Goal: Task Accomplishment & Management: Use online tool/utility

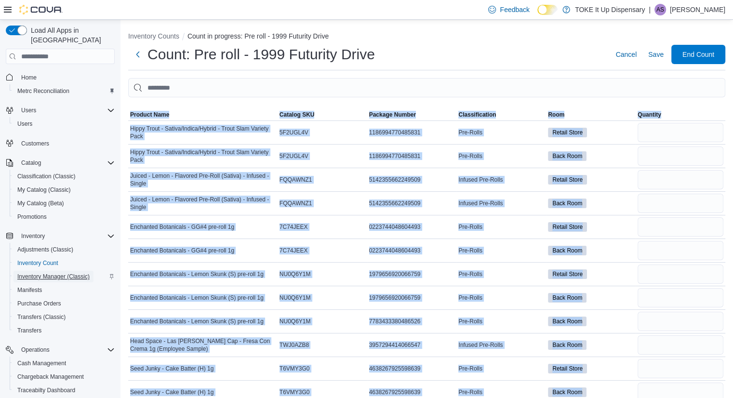
click at [47, 273] on span "Inventory Manager (Classic)" at bounding box center [53, 277] width 72 height 8
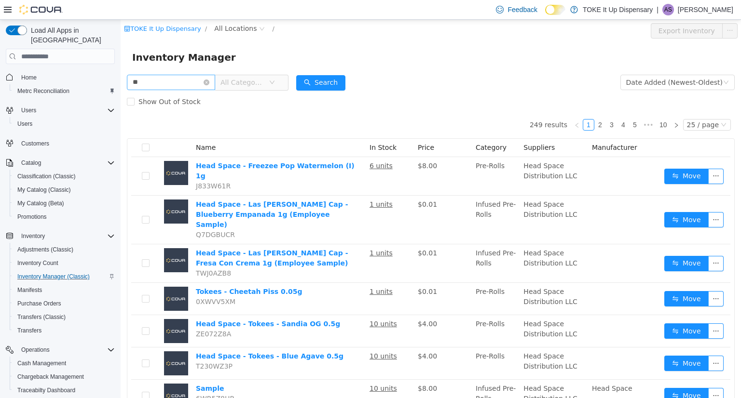
type input "**"
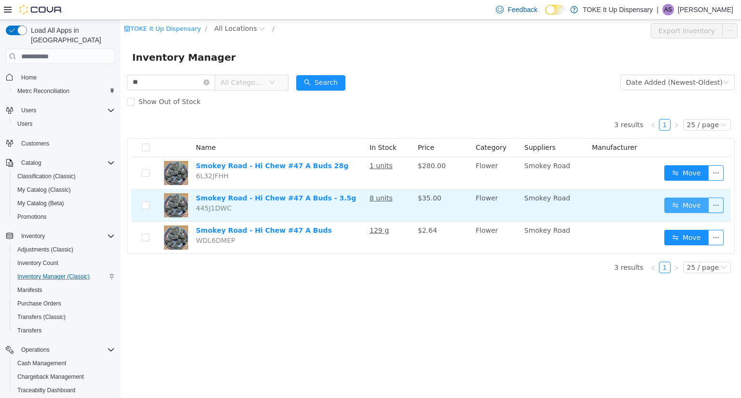
click at [673, 210] on button "Move" at bounding box center [686, 205] width 44 height 15
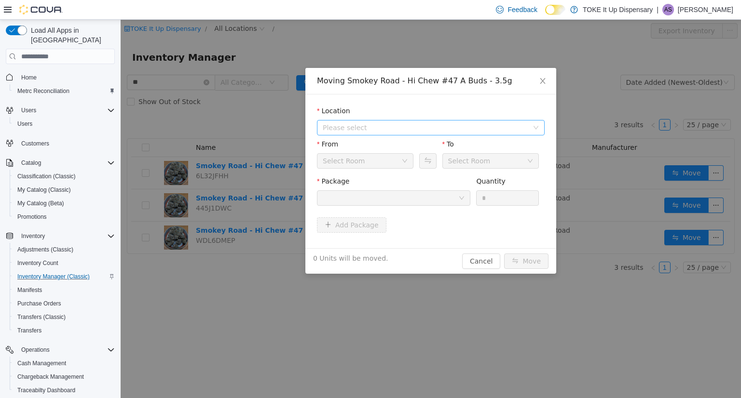
click at [393, 129] on span "Please select" at bounding box center [425, 128] width 205 height 10
click at [390, 162] on span "[STREET_ADDRESS]" at bounding box center [374, 163] width 67 height 8
click at [367, 159] on div "Select Room" at bounding box center [362, 161] width 79 height 14
click at [378, 196] on div at bounding box center [390, 198] width 135 height 14
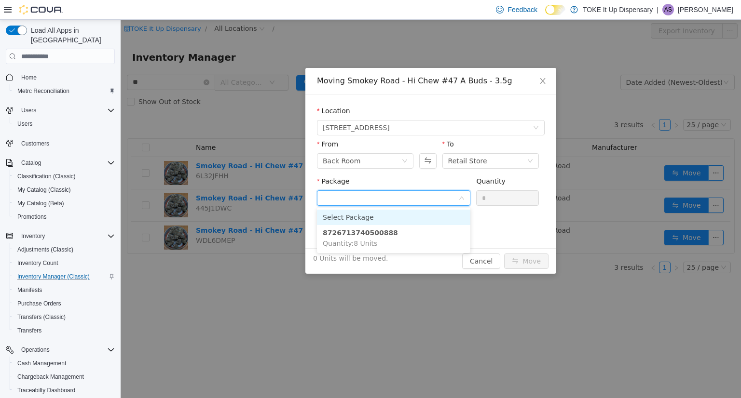
click at [392, 218] on li "Select Package" at bounding box center [393, 217] width 153 height 15
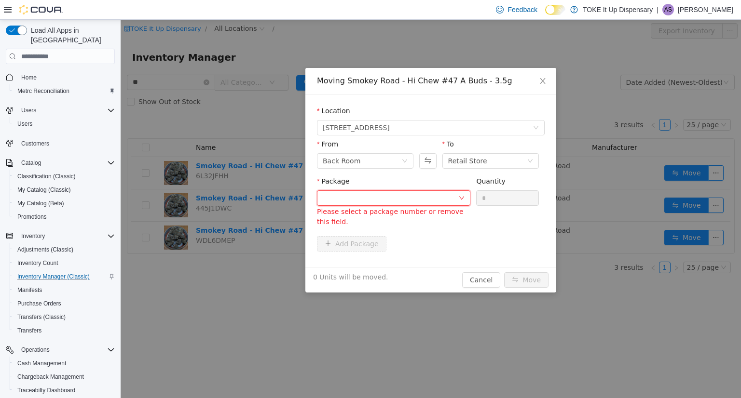
click at [381, 238] on div "Add Package" at bounding box center [431, 243] width 228 height 15
click at [427, 197] on div at bounding box center [390, 198] width 135 height 14
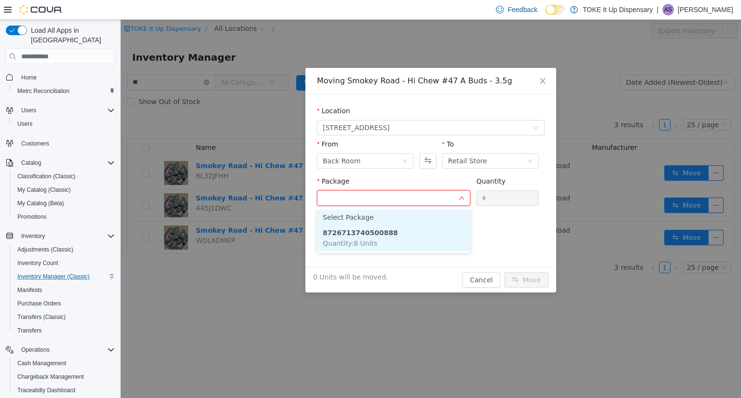
click at [381, 231] on strong "8726713740500888" at bounding box center [360, 233] width 75 height 8
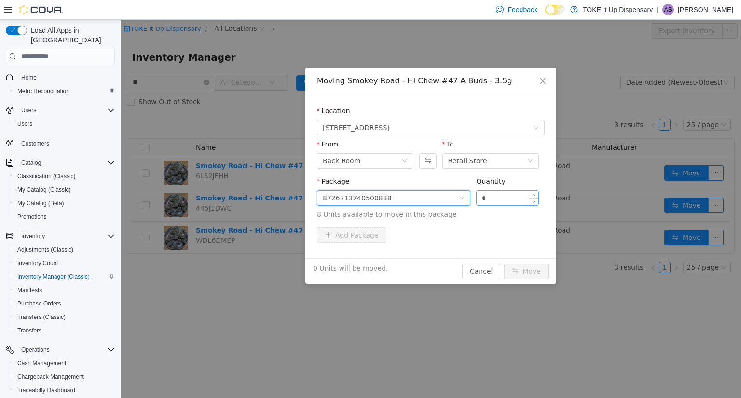
click at [499, 197] on input "*" at bounding box center [507, 198] width 62 height 14
click at [528, 273] on button "Move" at bounding box center [526, 271] width 44 height 15
type input "*"
